Goal: Transaction & Acquisition: Purchase product/service

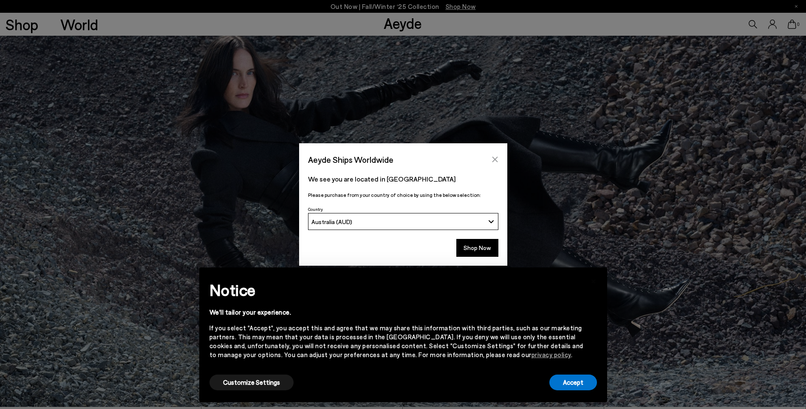
click at [494, 161] on icon "Close" at bounding box center [495, 160] width 6 height 6
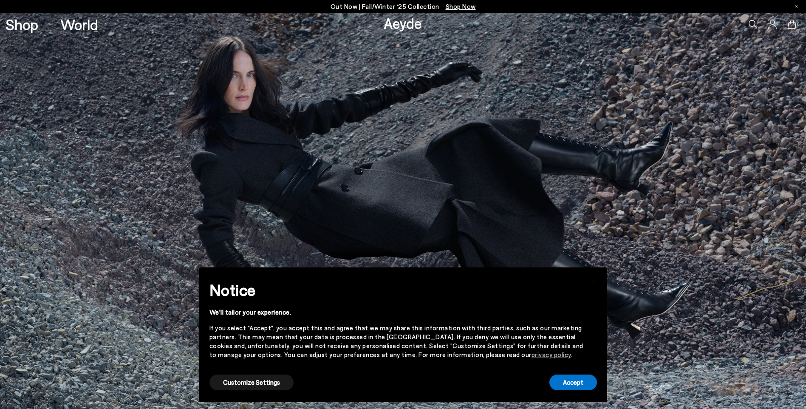
click at [752, 24] on icon at bounding box center [753, 24] width 8 height 8
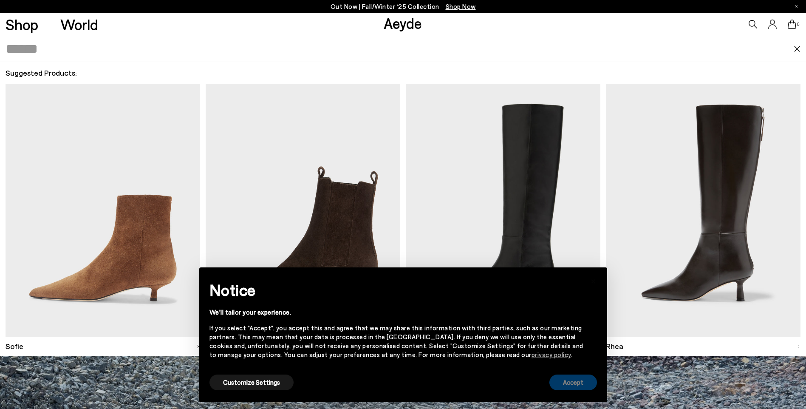
click at [588, 385] on button "Accept" at bounding box center [573, 382] width 48 height 16
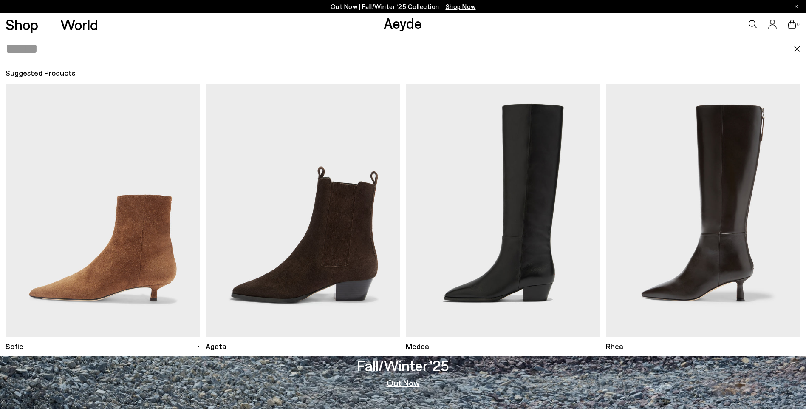
click at [22, 25] on link "Shop" at bounding box center [22, 24] width 33 height 15
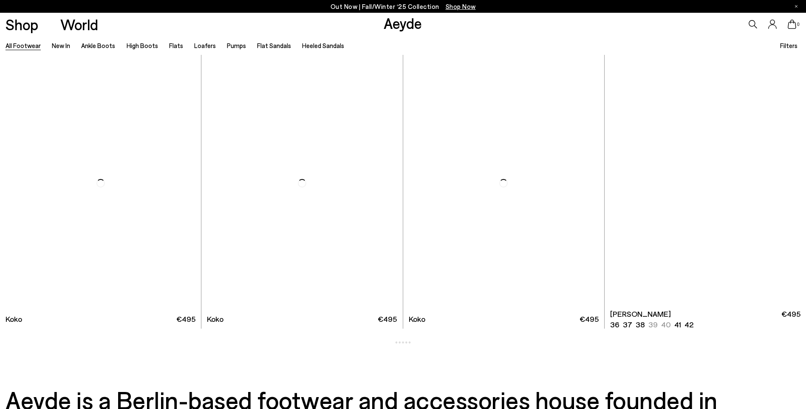
scroll to position [1385, 0]
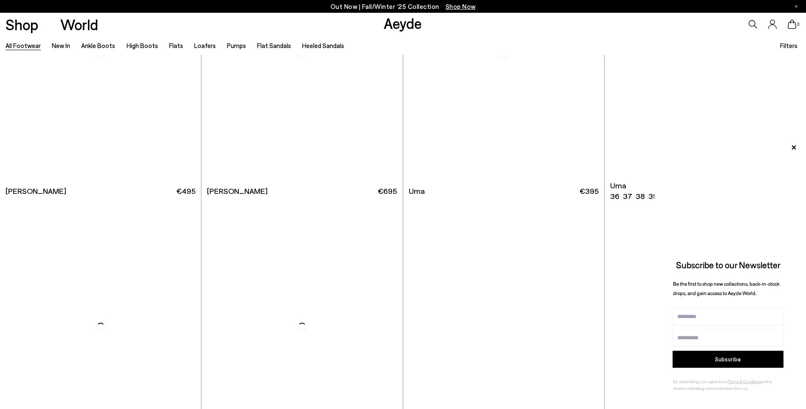
scroll to position [2884, 0]
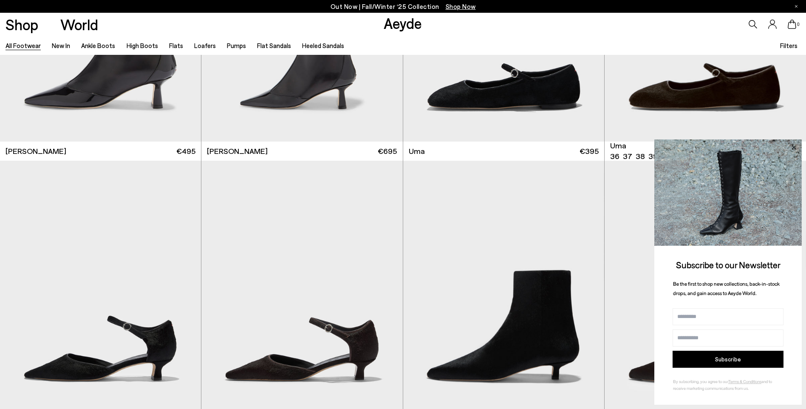
click at [795, 145] on icon at bounding box center [793, 147] width 11 height 11
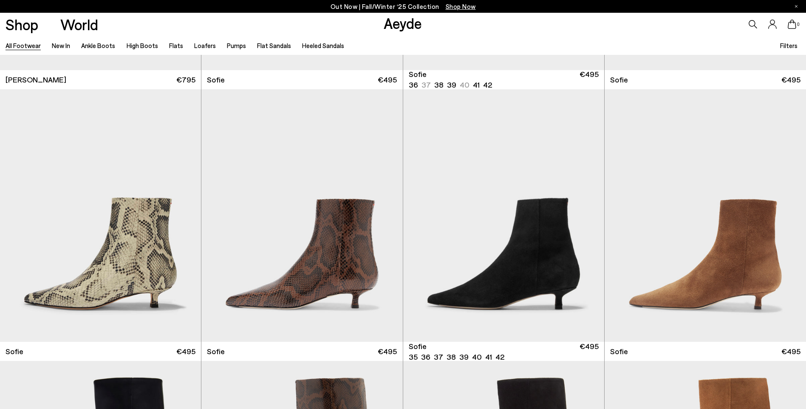
scroll to position [3546, 0]
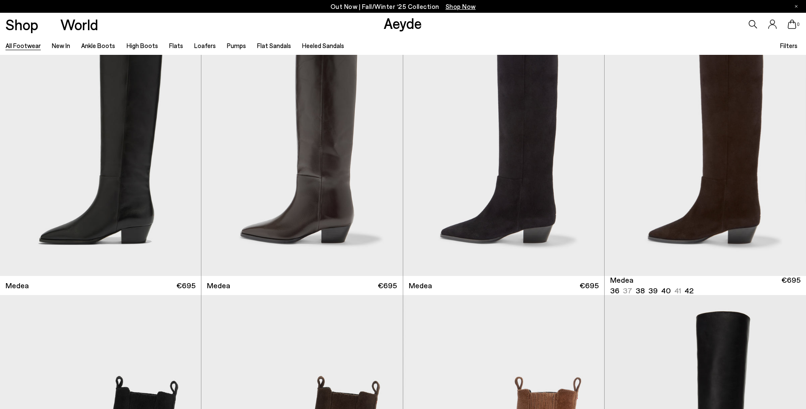
scroll to position [31, 0]
click at [172, 47] on link "Flats" at bounding box center [176, 46] width 14 height 8
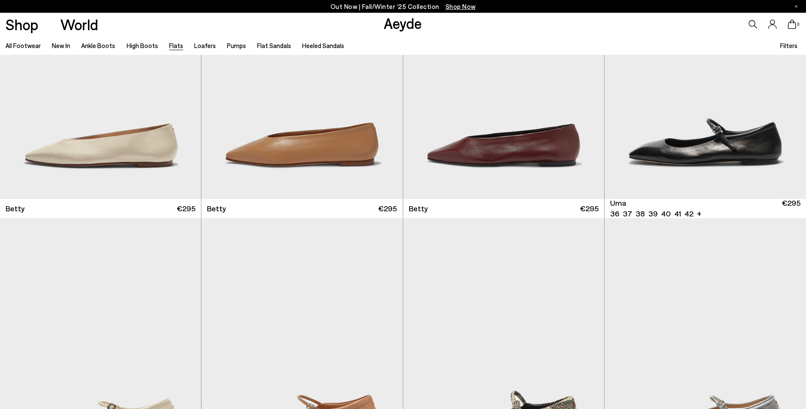
scroll to position [925, 0]
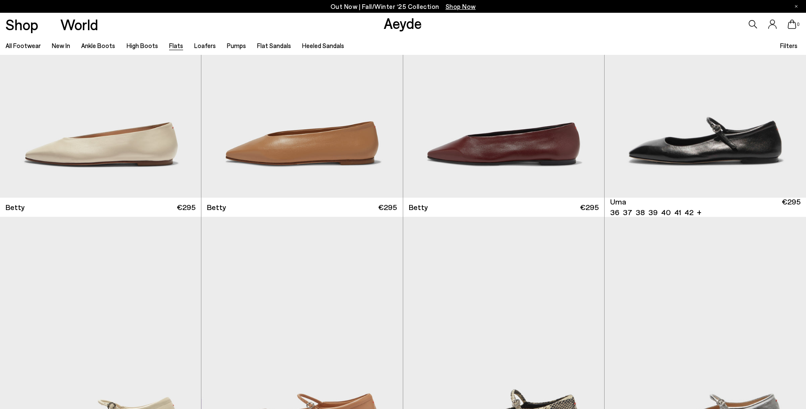
click at [697, 141] on img "1 / 6" at bounding box center [705, 71] width 201 height 253
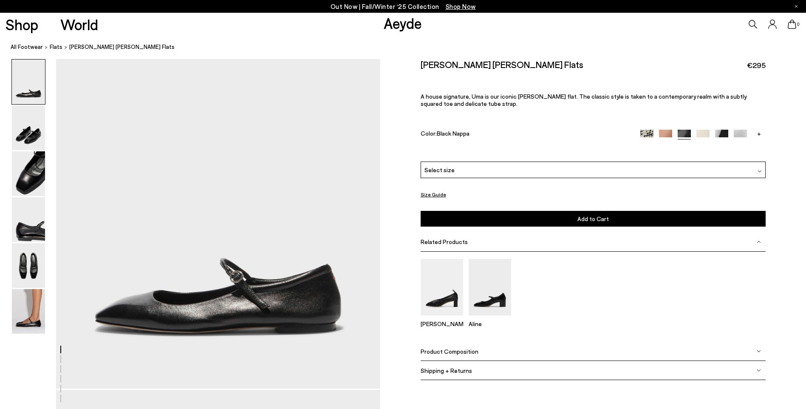
scroll to position [27, 0]
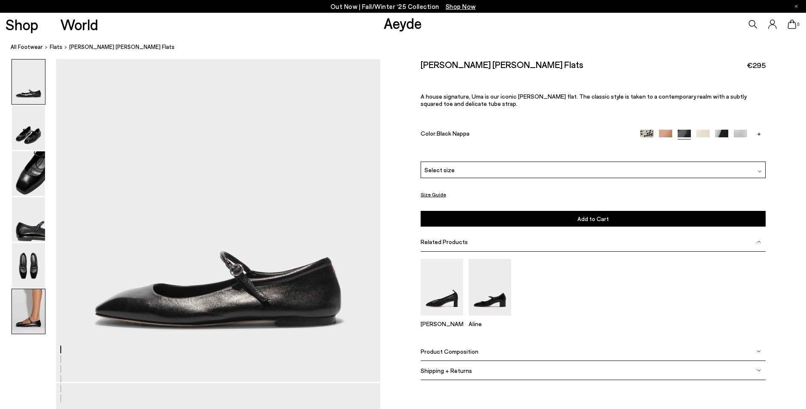
click at [27, 313] on img at bounding box center [28, 311] width 33 height 45
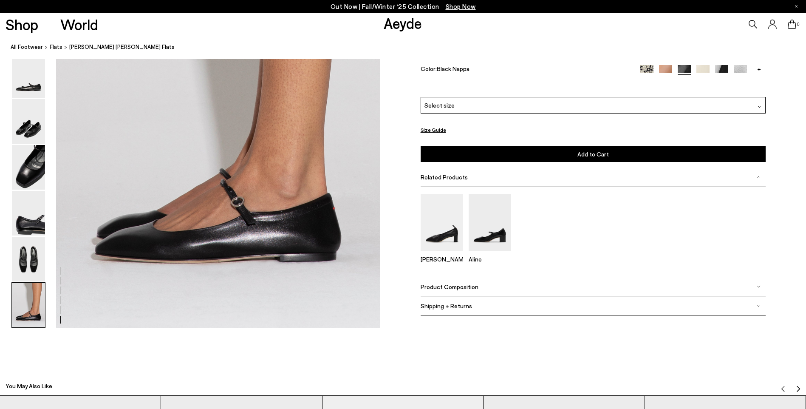
scroll to position [2268, 0]
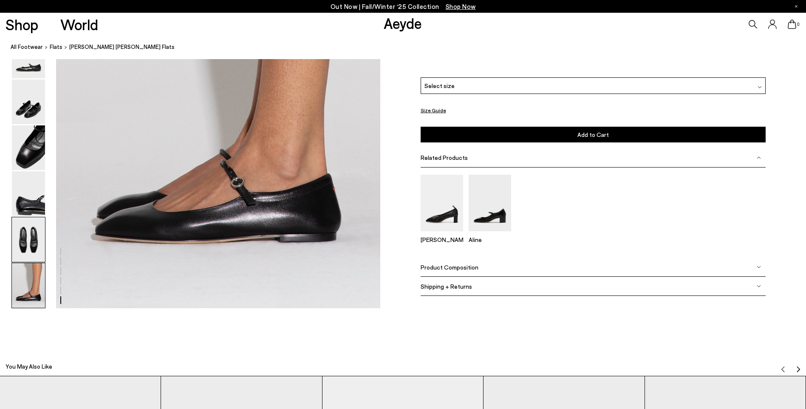
click at [31, 243] on img at bounding box center [28, 240] width 33 height 45
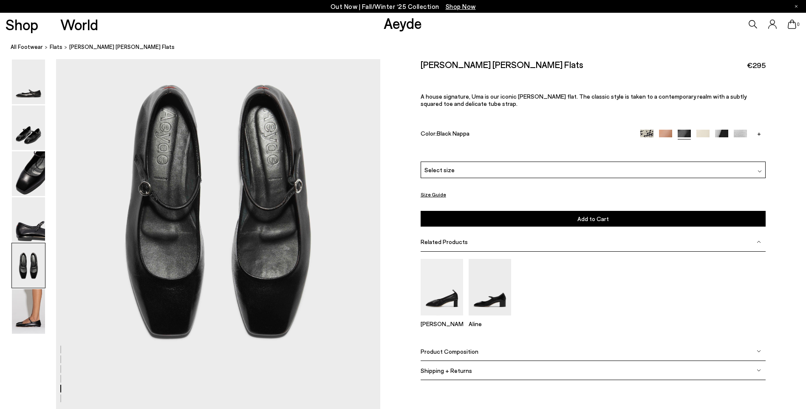
scroll to position [1715, 0]
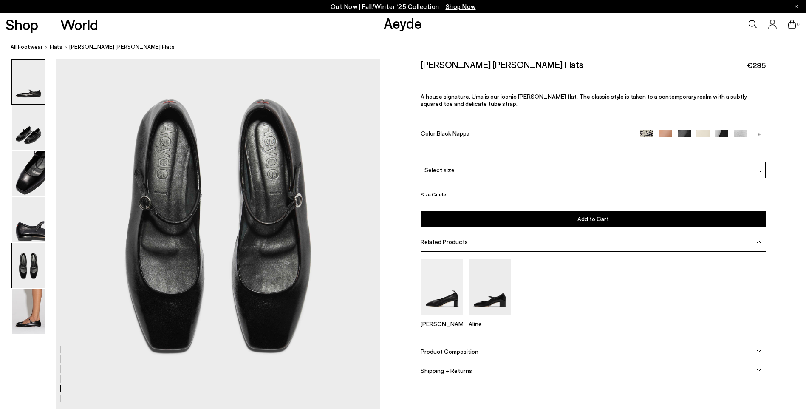
click at [34, 87] on img at bounding box center [28, 81] width 33 height 45
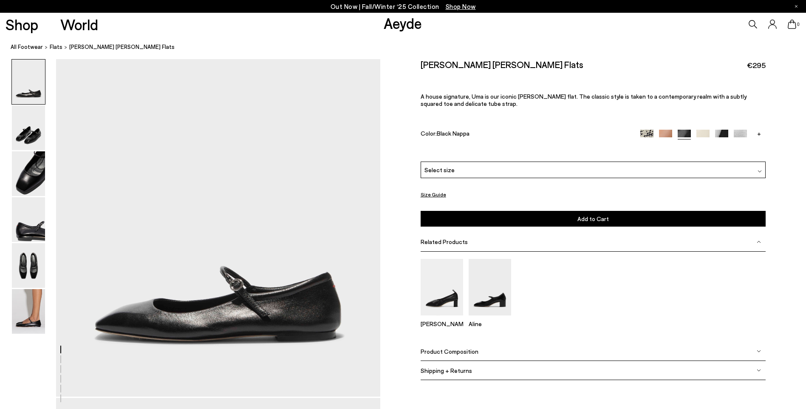
scroll to position [0, 0]
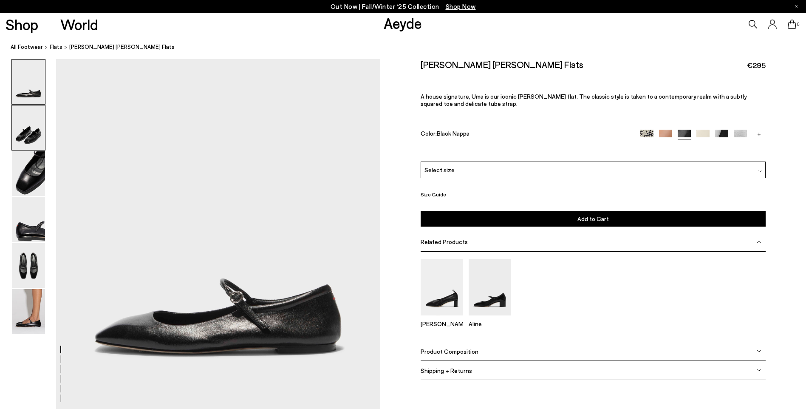
click at [23, 133] on img at bounding box center [28, 127] width 33 height 45
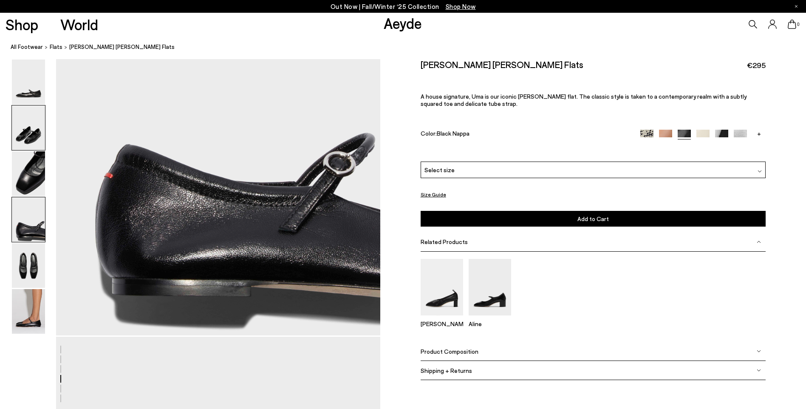
scroll to position [1379, 0]
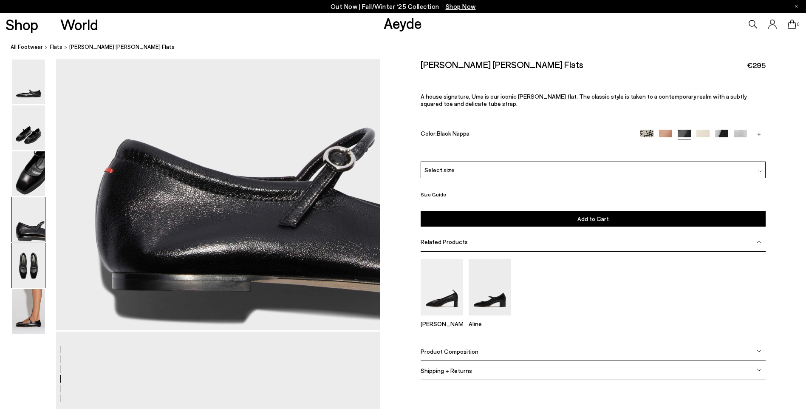
click at [32, 270] on img at bounding box center [28, 265] width 33 height 45
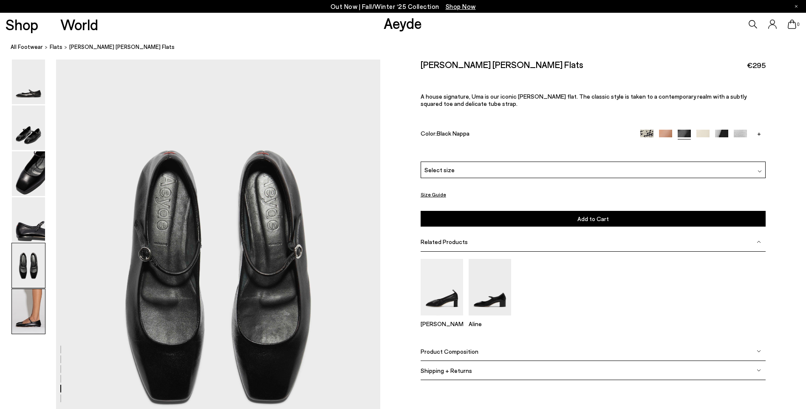
click at [30, 317] on img at bounding box center [28, 311] width 33 height 45
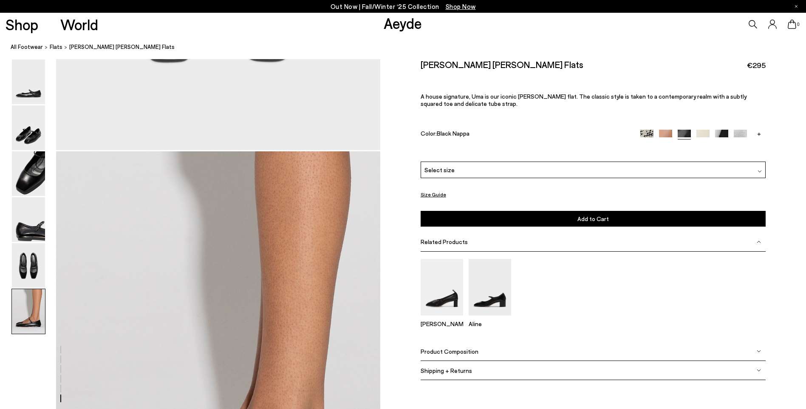
scroll to position [2143, 0]
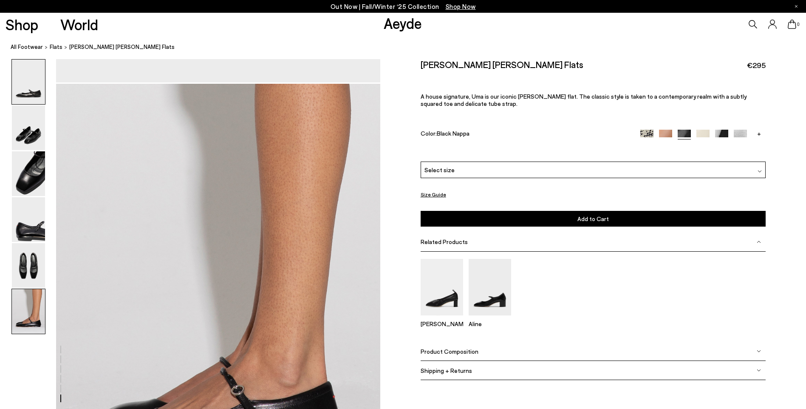
click at [29, 90] on img at bounding box center [28, 81] width 33 height 45
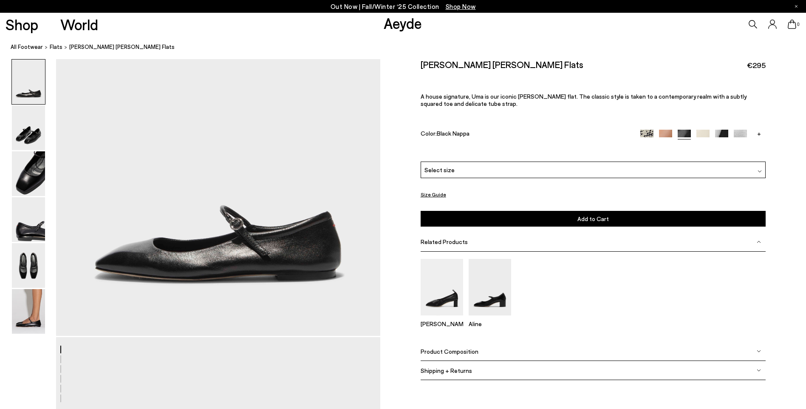
scroll to position [74, 0]
